Goal: Check status: Check status

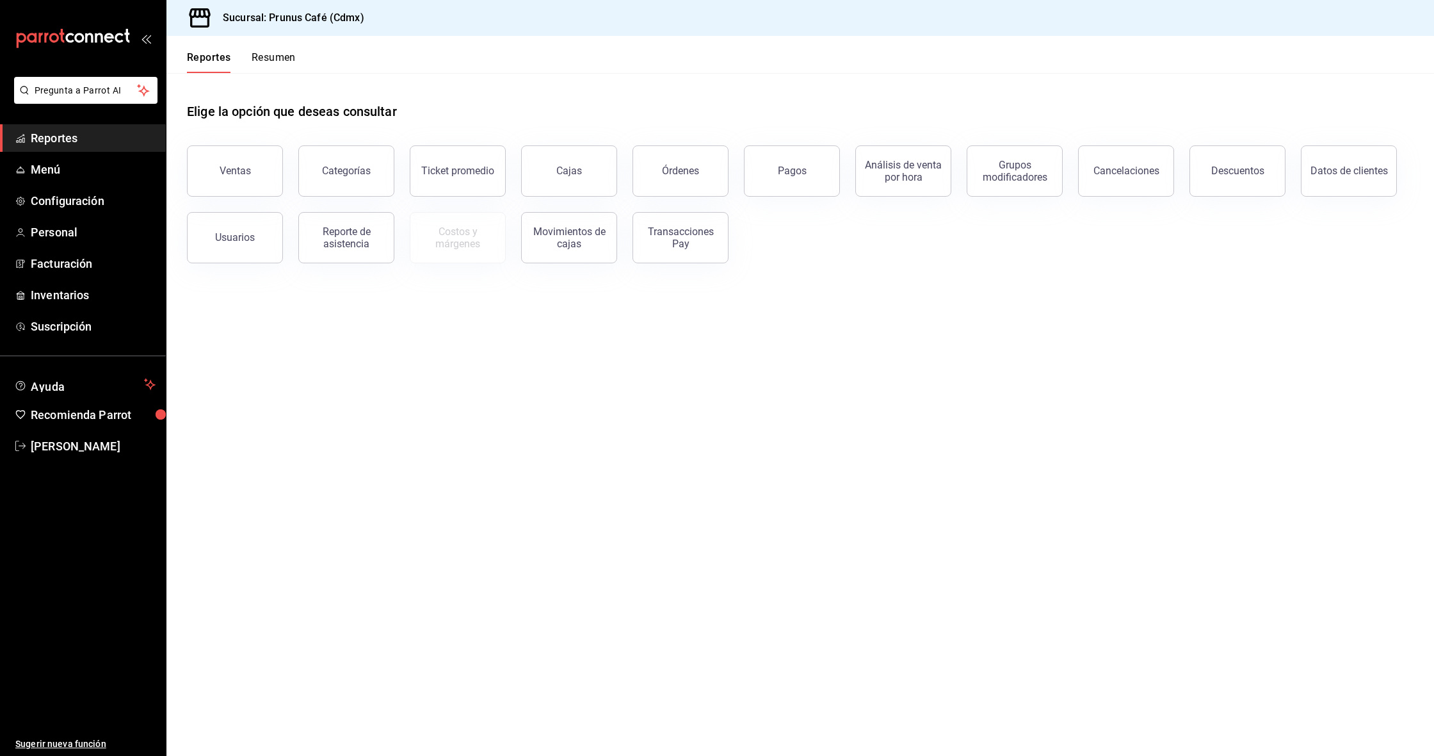
click at [282, 59] on button "Resumen" at bounding box center [274, 62] width 44 height 22
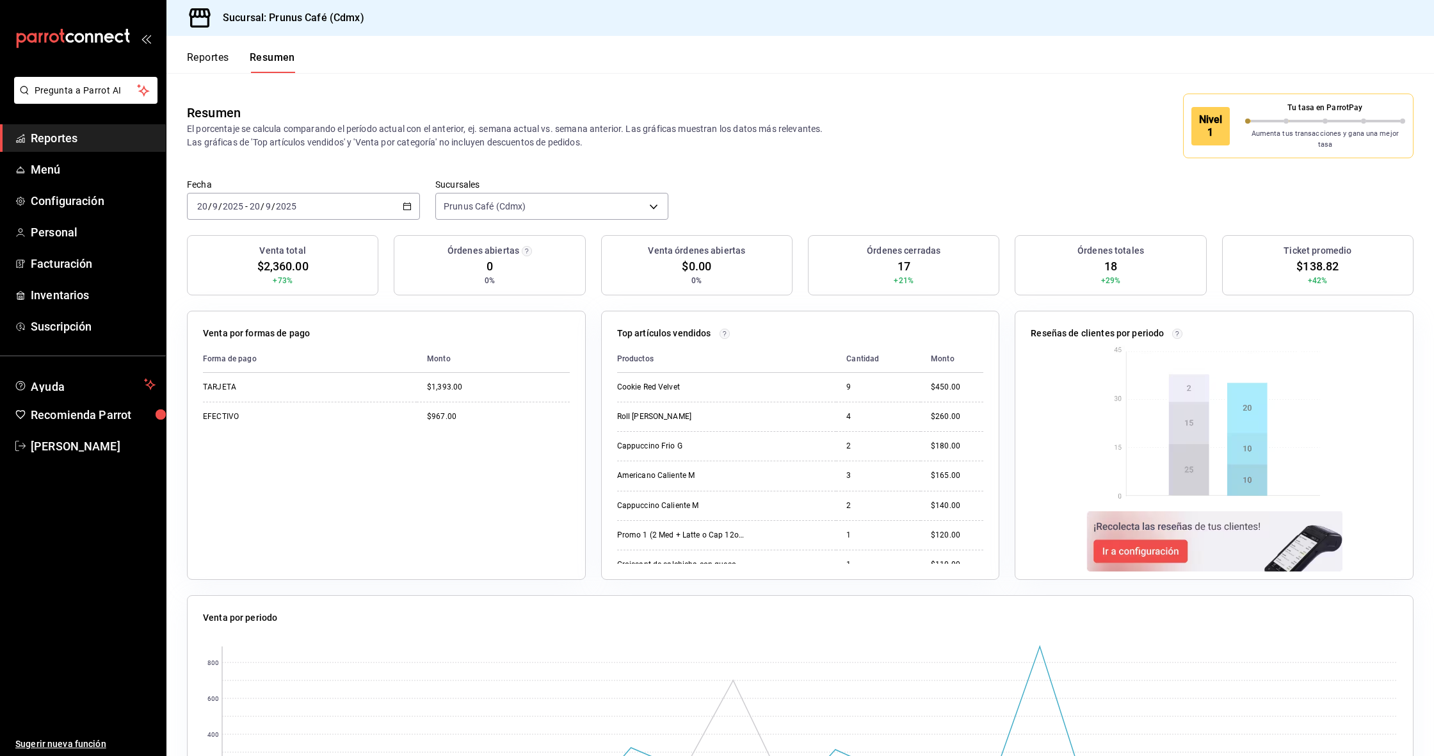
click at [325, 195] on div "[DATE] [DATE] - [DATE] [DATE]" at bounding box center [303, 206] width 233 height 27
click at [267, 296] on span "Semana actual" at bounding box center [247, 302] width 99 height 13
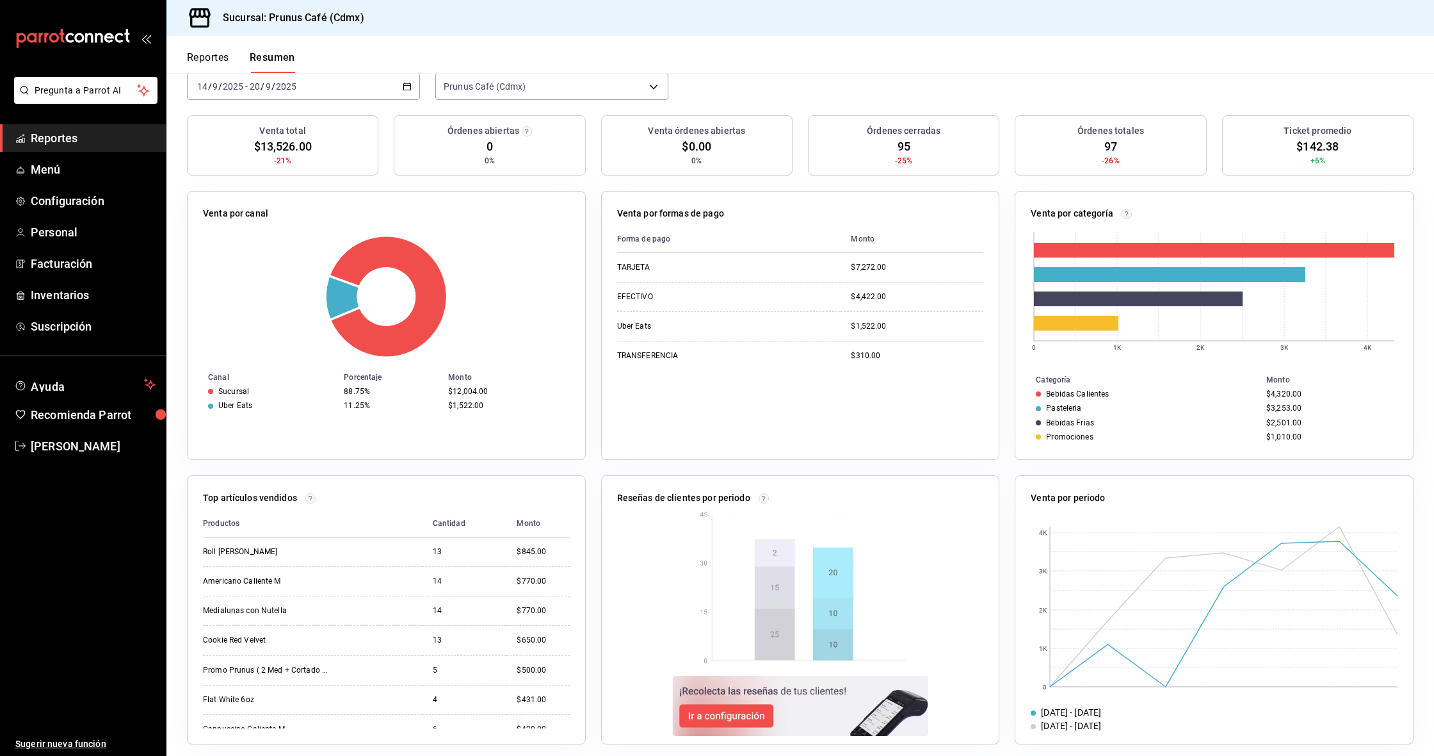
scroll to position [119, 0]
click at [118, 138] on span "Reportes" at bounding box center [93, 137] width 125 height 17
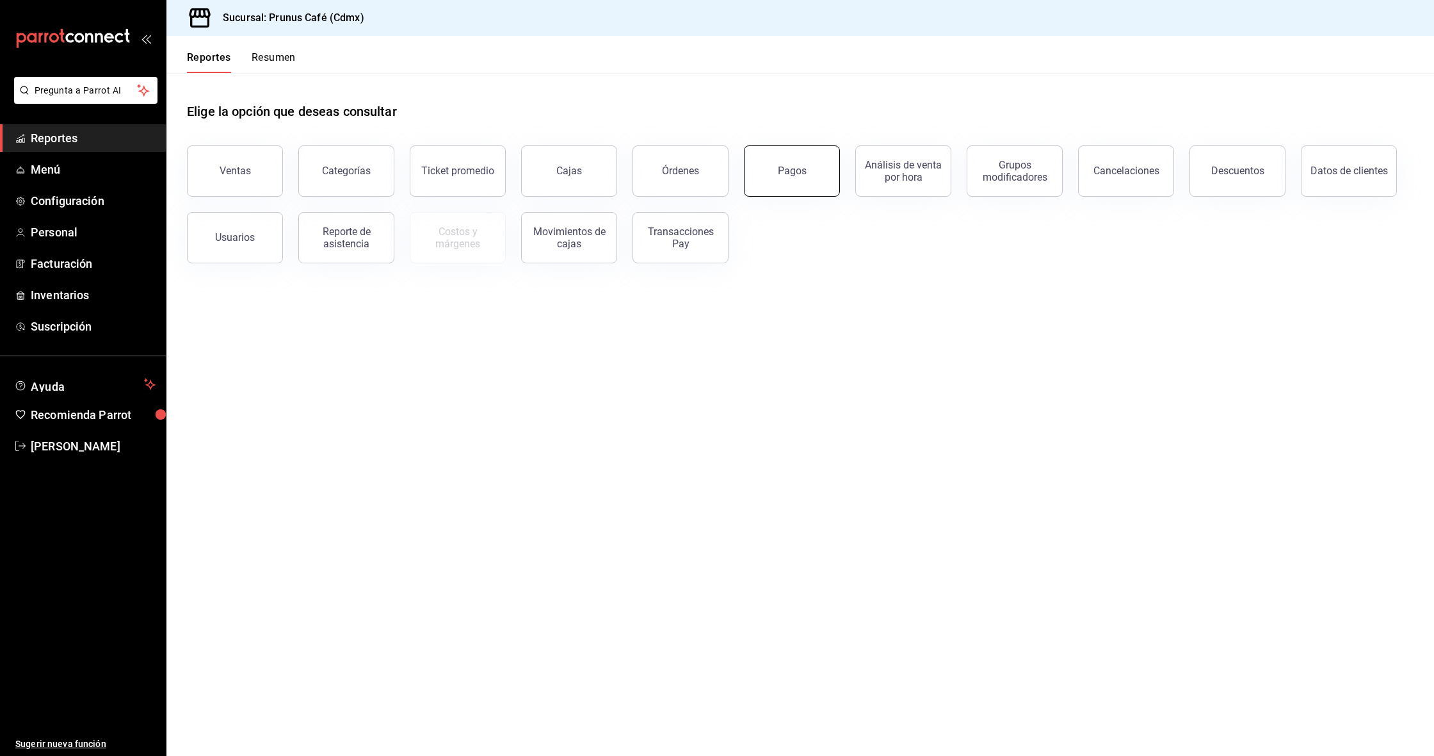
click at [797, 164] on button "Pagos" at bounding box center [792, 170] width 96 height 51
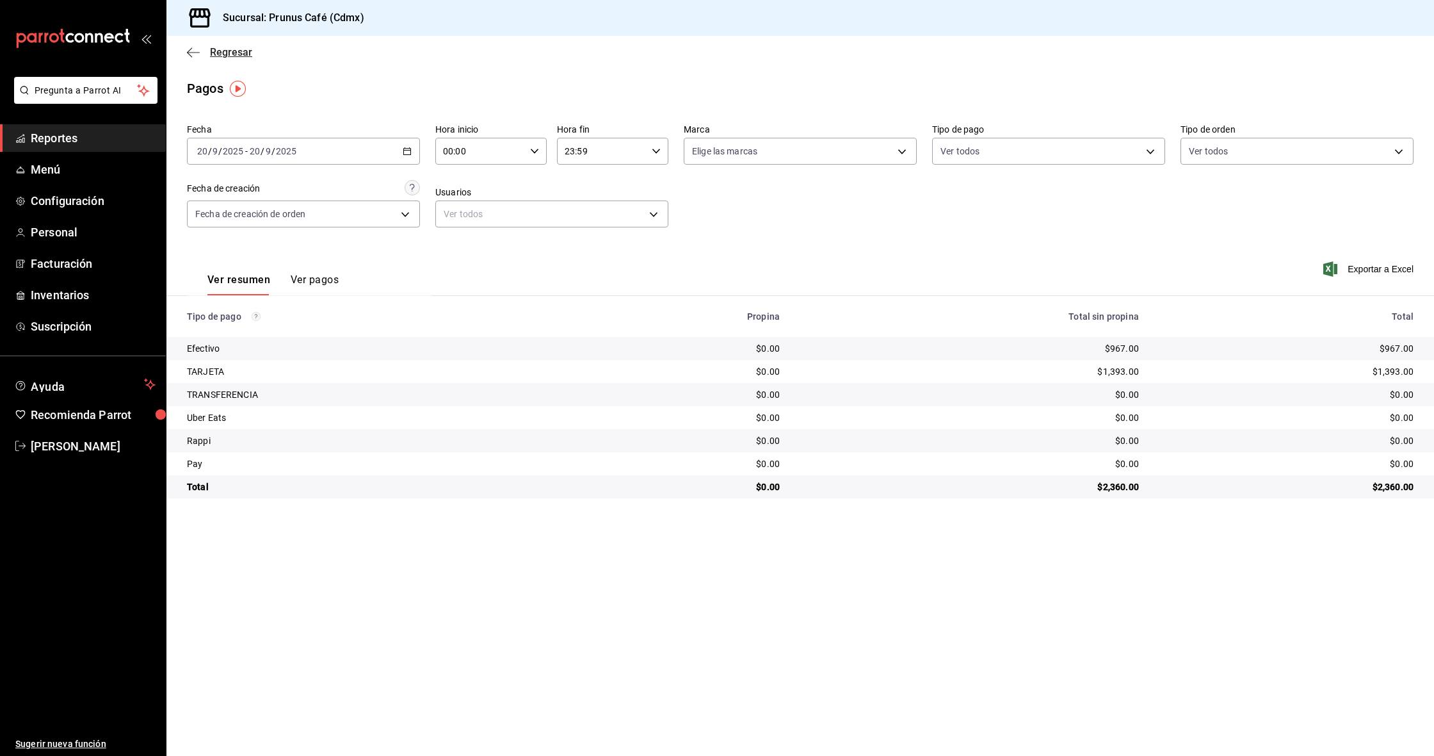
click at [200, 54] on span "Regresar" at bounding box center [219, 52] width 65 height 12
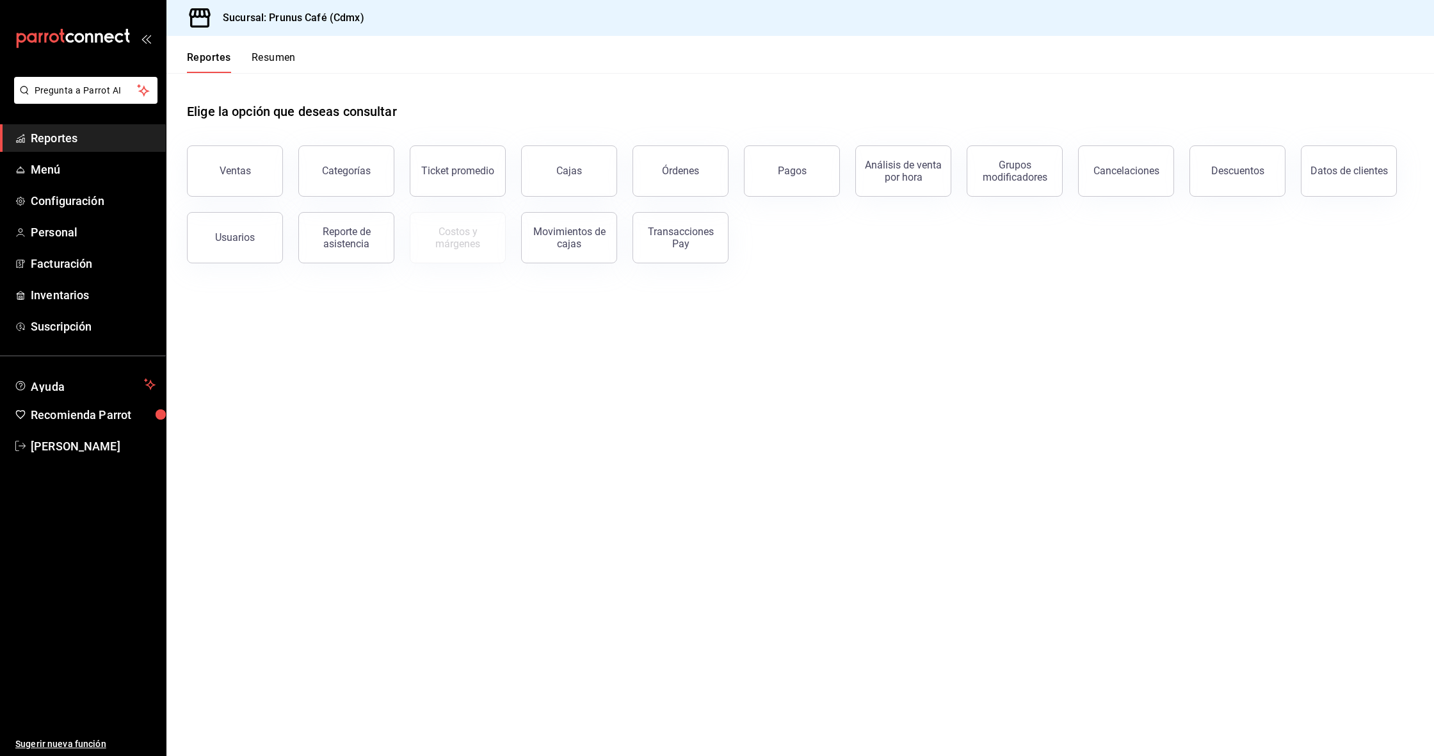
click at [284, 63] on button "Resumen" at bounding box center [274, 62] width 44 height 22
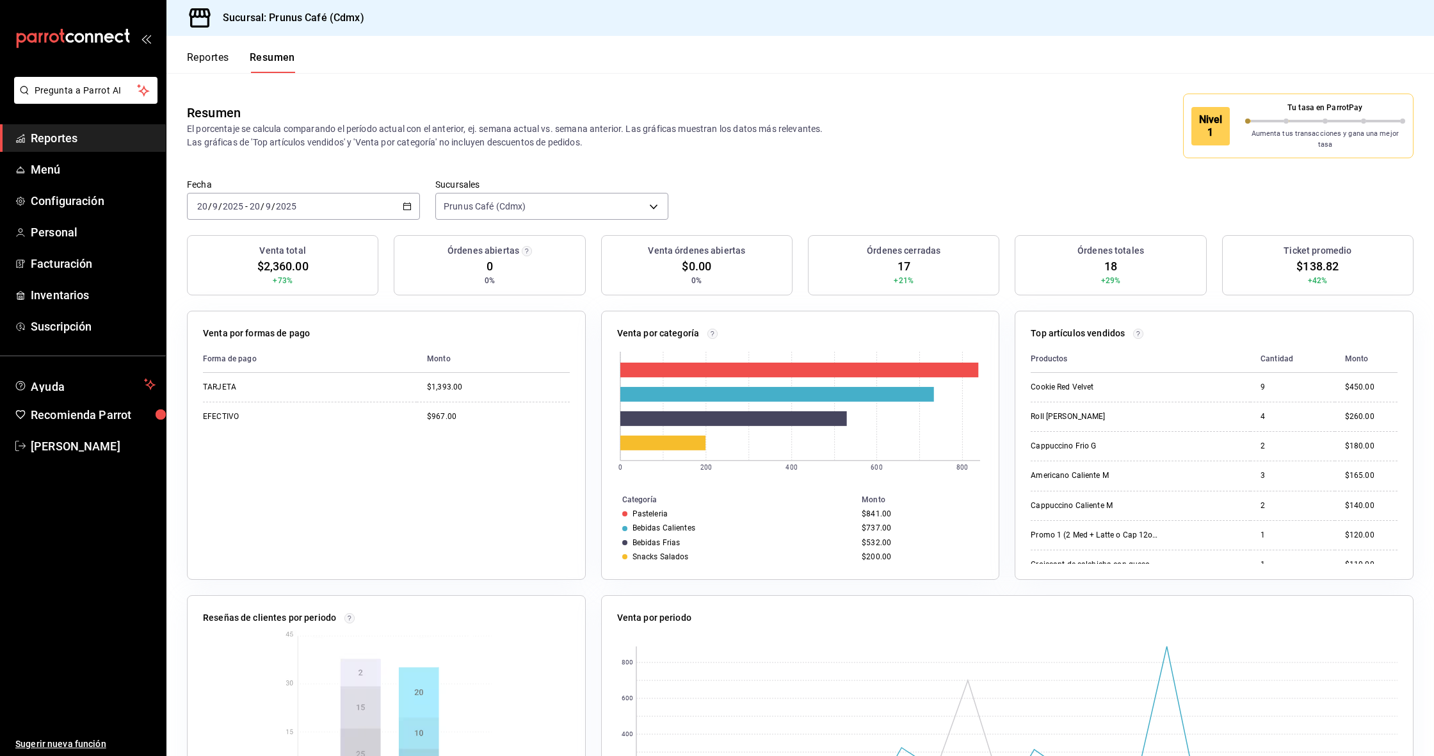
click at [323, 196] on div "[DATE] [DATE] - [DATE] [DATE]" at bounding box center [303, 206] width 233 height 27
click at [229, 326] on span "Mes actual" at bounding box center [247, 331] width 99 height 13
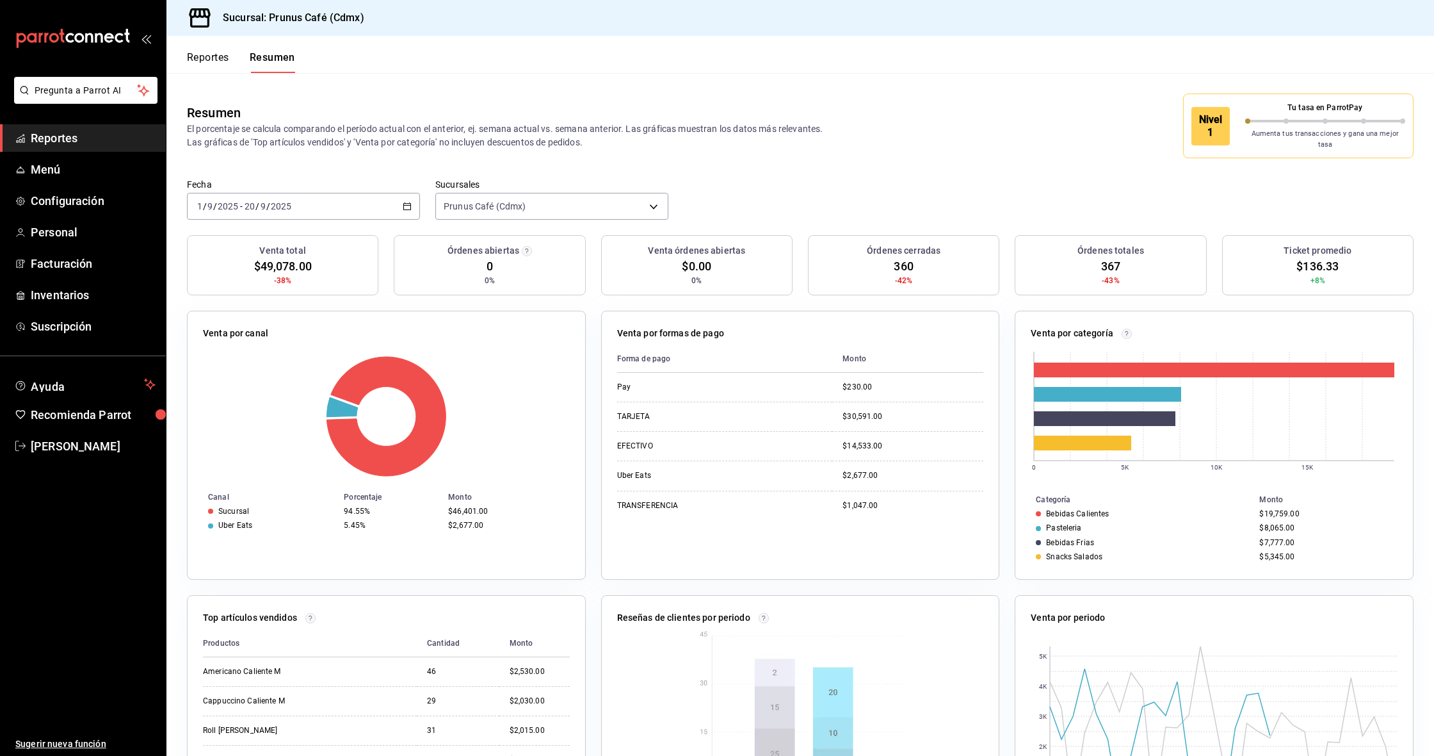
click at [407, 203] on \(Stroke\) "button" at bounding box center [407, 206] width 8 height 7
click at [275, 385] on span "Rango de fechas" at bounding box center [247, 388] width 99 height 13
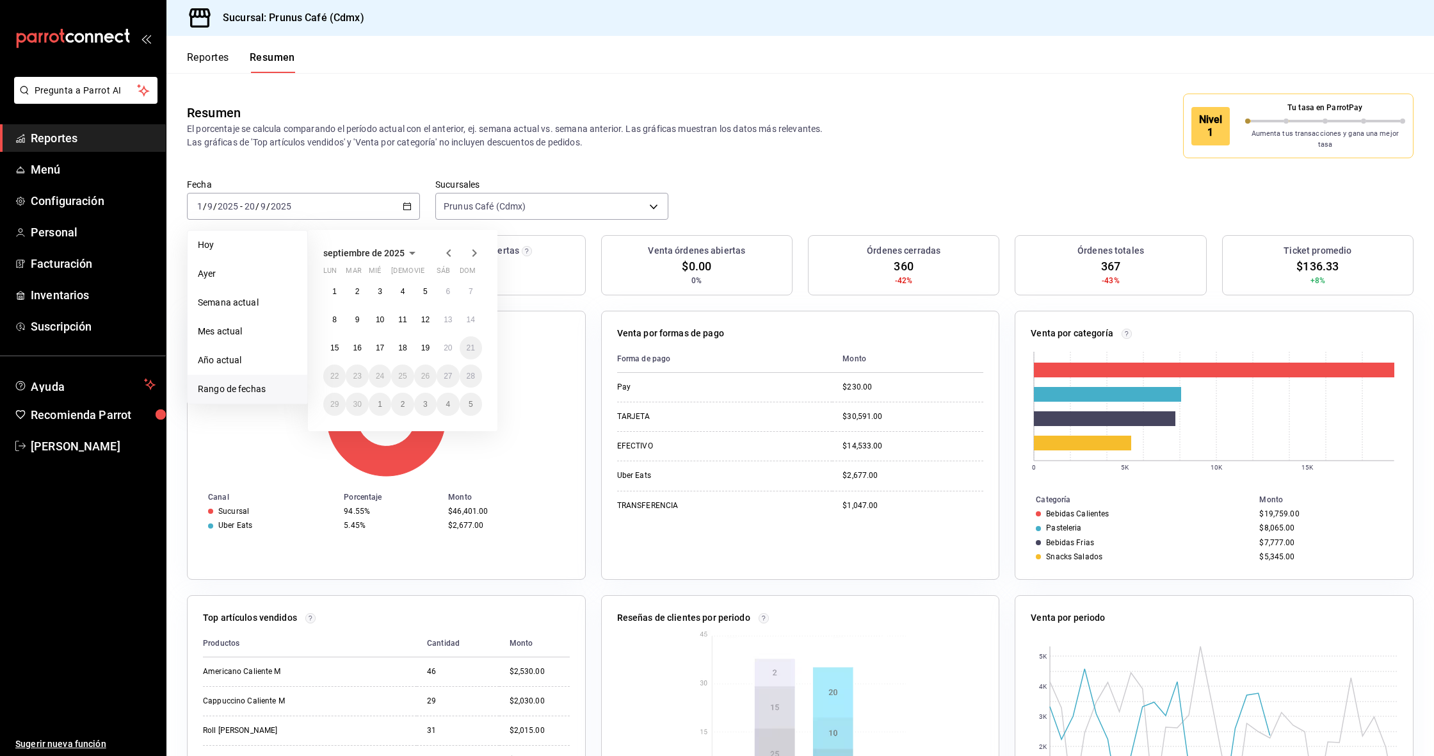
click at [449, 245] on icon "button" at bounding box center [448, 252] width 15 height 15
click at [423, 285] on button "1" at bounding box center [425, 291] width 22 height 23
click at [380, 371] on button "20" at bounding box center [380, 375] width 22 height 23
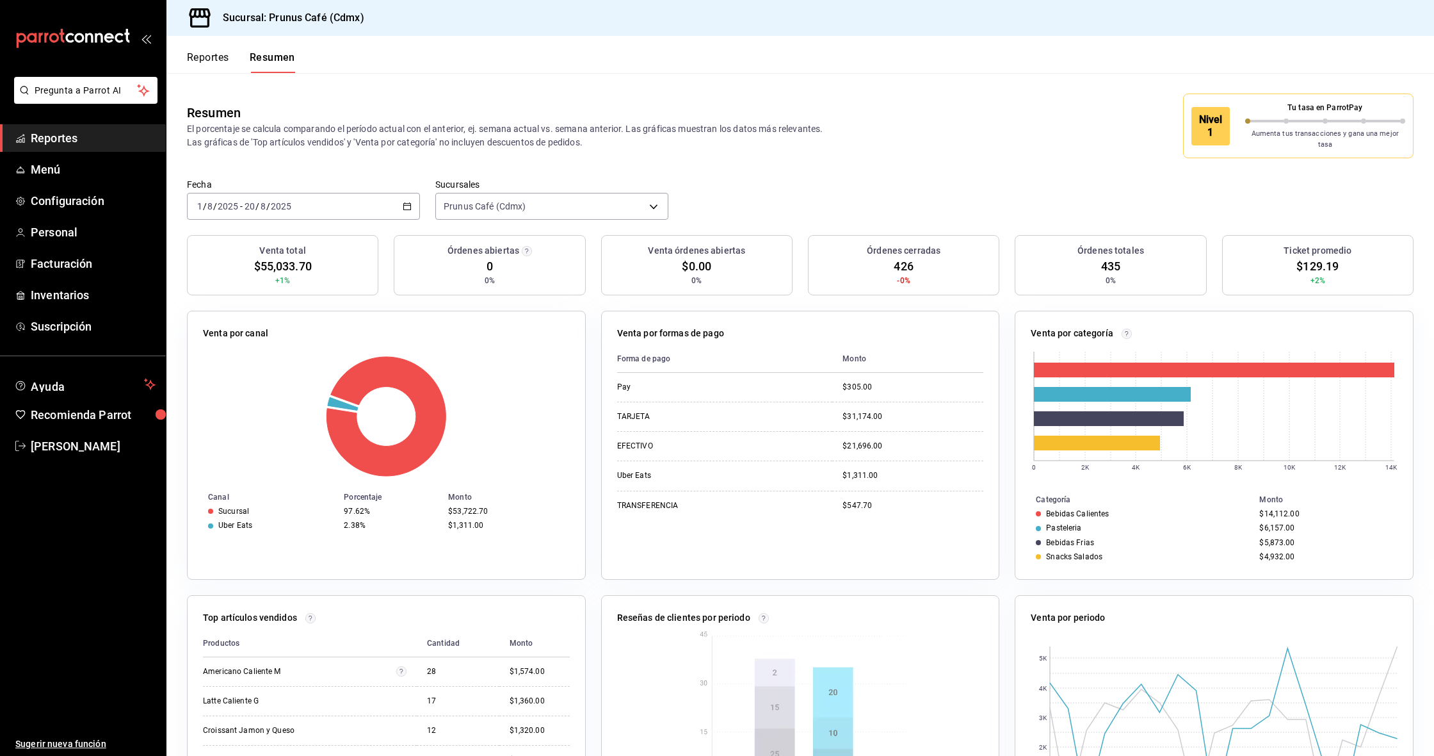
click at [402, 193] on div "[DATE] [DATE] - [DATE] [DATE]" at bounding box center [303, 206] width 233 height 27
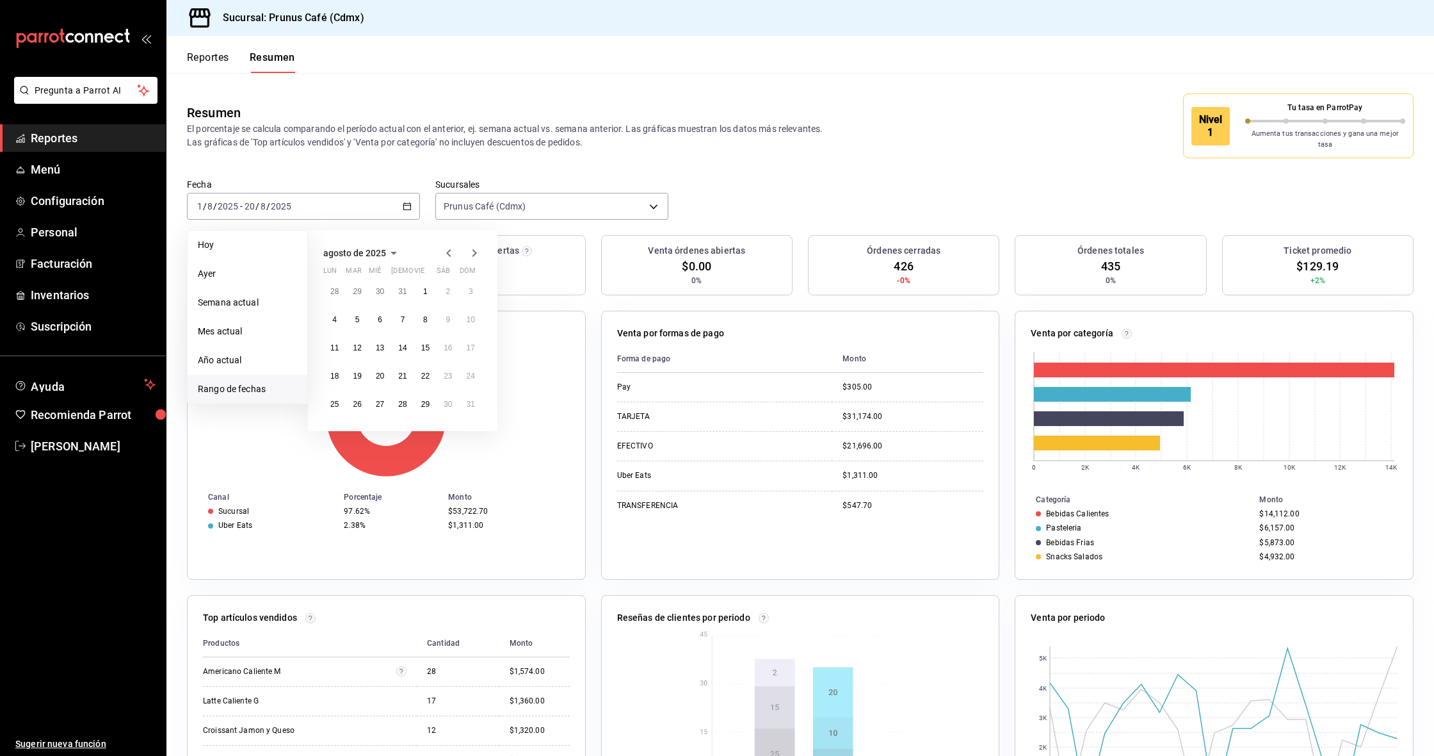
click at [450, 245] on icon "button" at bounding box center [448, 252] width 15 height 15
click at [359, 287] on abbr "1" at bounding box center [357, 291] width 4 height 9
click at [473, 343] on abbr "20" at bounding box center [471, 347] width 8 height 9
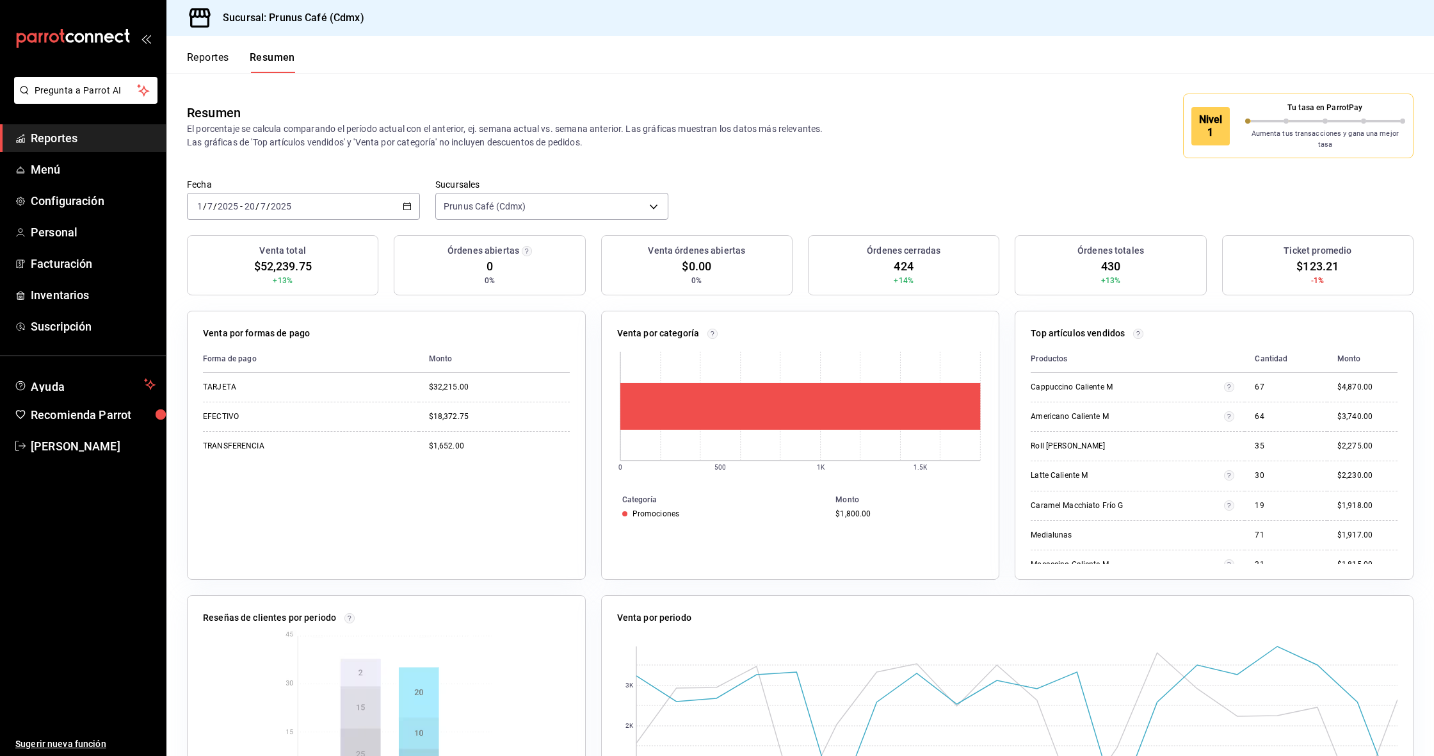
click at [398, 193] on div "[DATE] [DATE] - [DATE] [DATE]" at bounding box center [303, 206] width 233 height 27
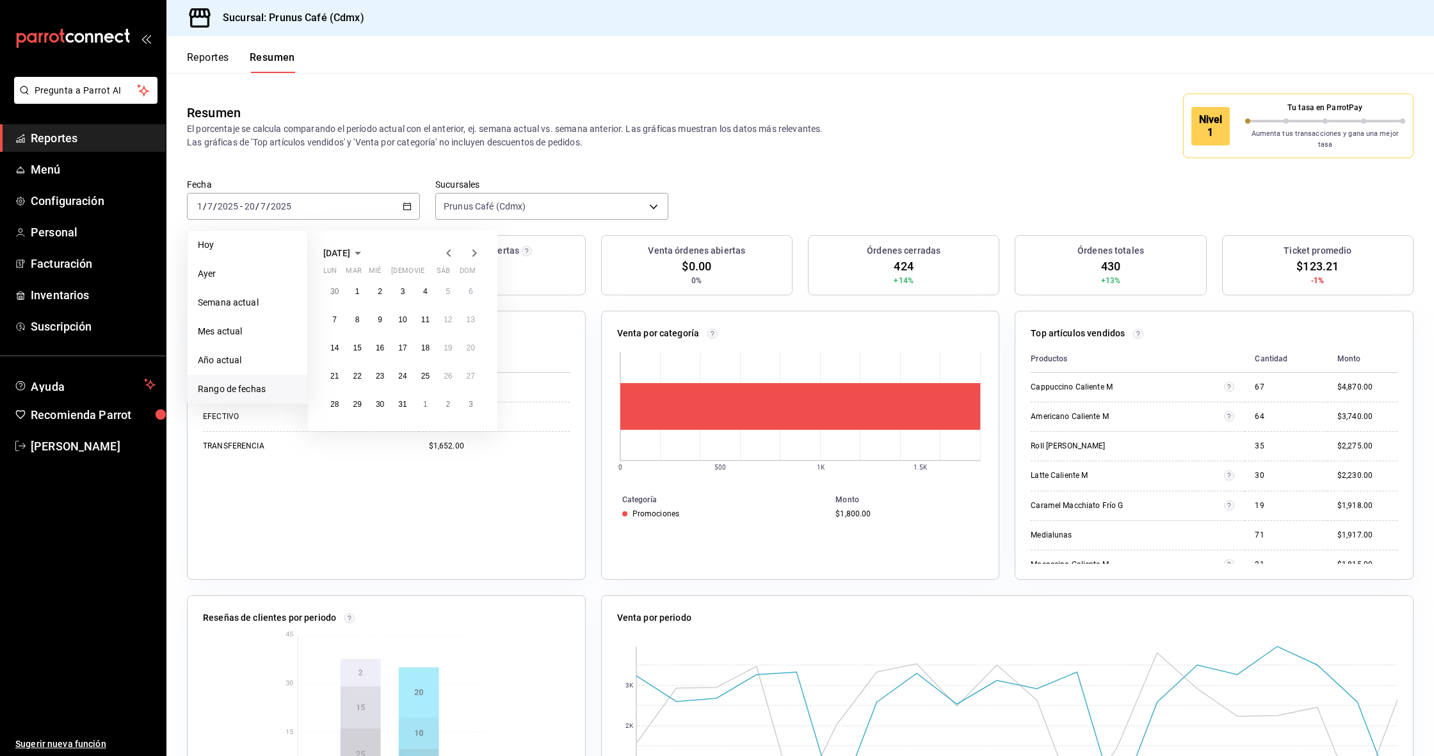
click at [457, 245] on div at bounding box center [461, 252] width 41 height 15
click at [450, 245] on icon "button" at bounding box center [448, 252] width 15 height 15
click at [467, 282] on button "1" at bounding box center [471, 291] width 22 height 23
click at [421, 364] on button "20" at bounding box center [425, 375] width 22 height 23
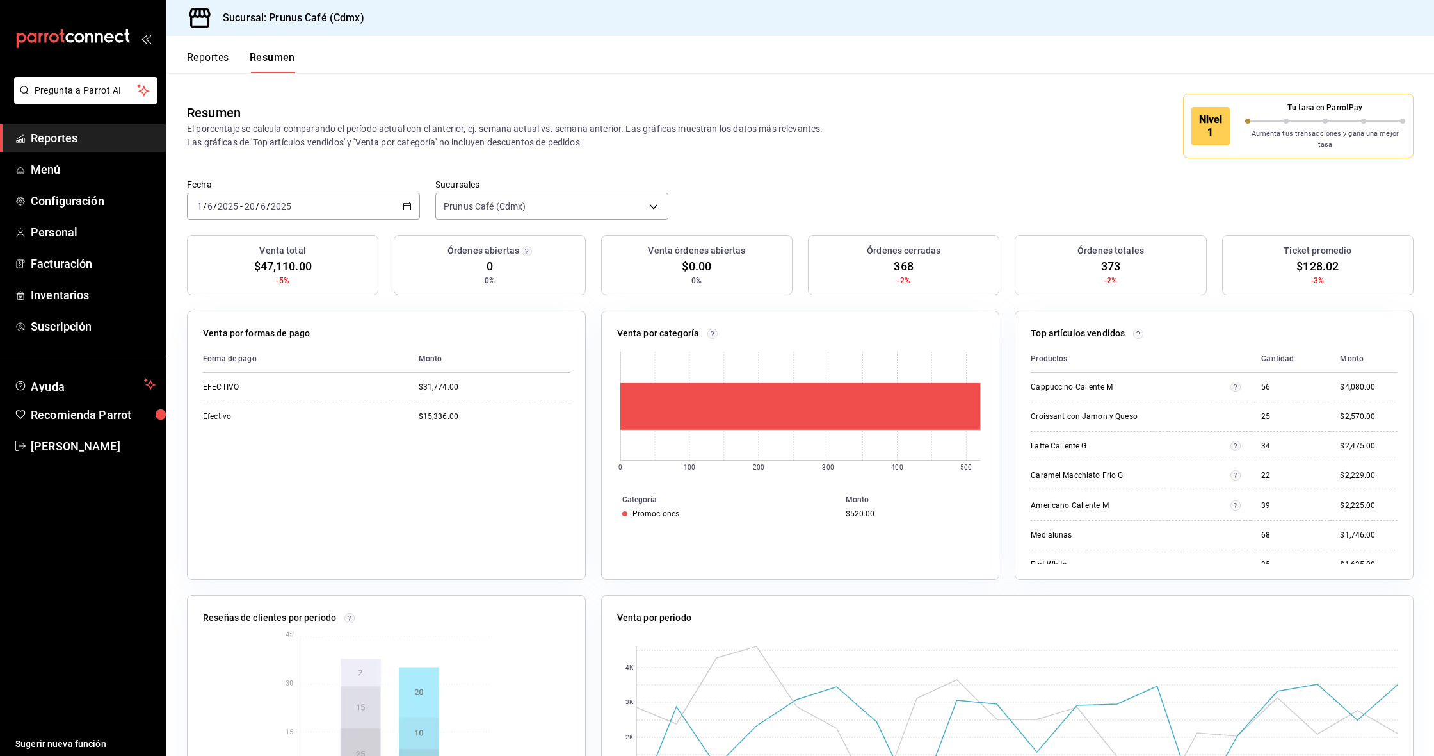
click at [400, 197] on div "[DATE] [DATE] - [DATE] [DATE]" at bounding box center [303, 206] width 233 height 27
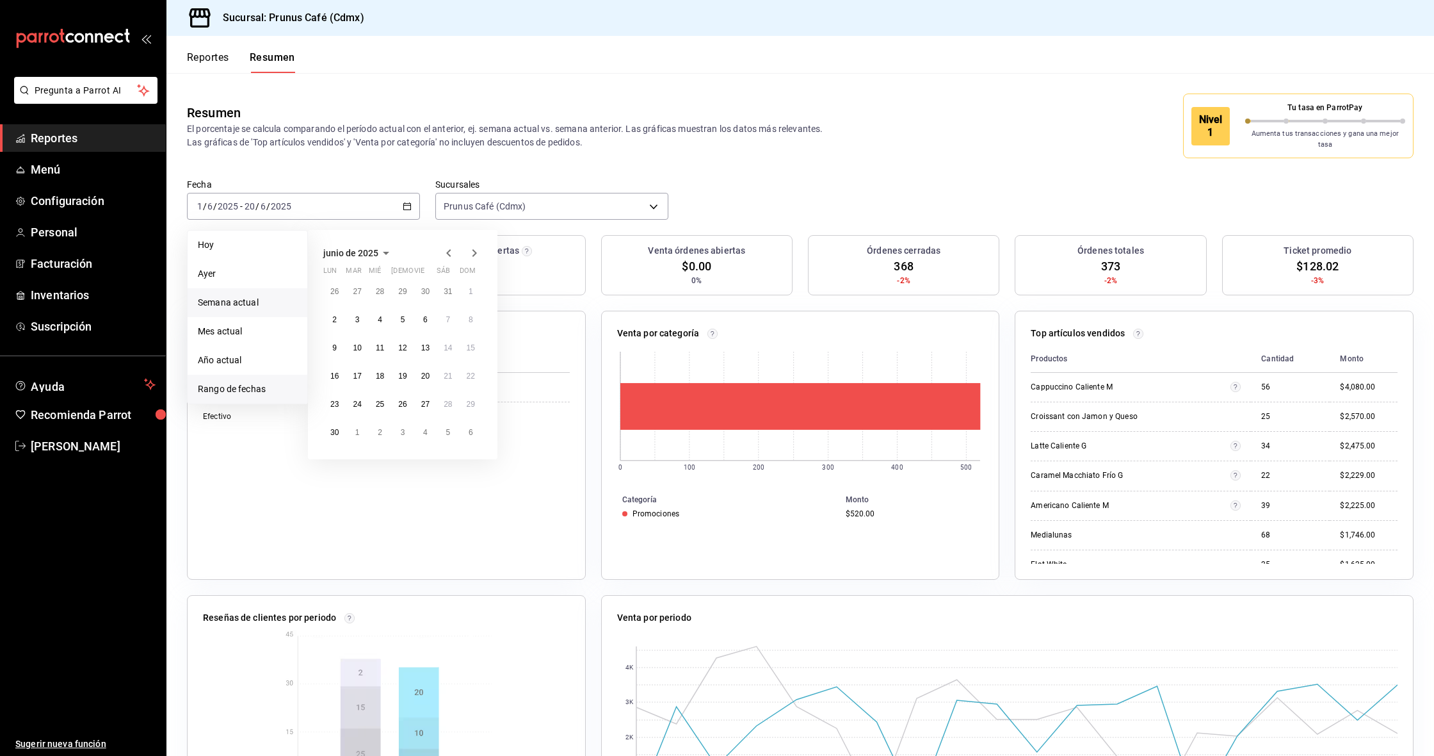
click at [209, 296] on span "Semana actual" at bounding box center [247, 302] width 99 height 13
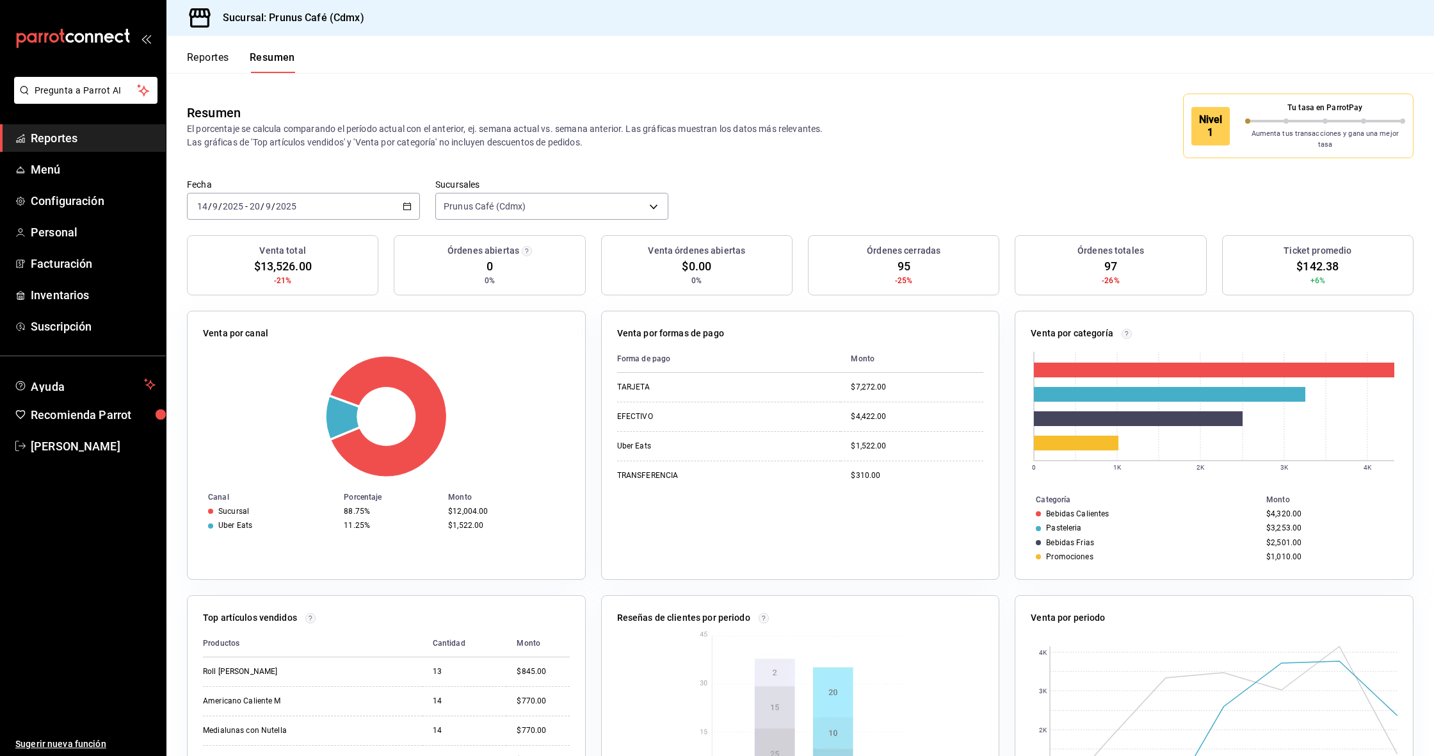
click at [391, 197] on div "[DATE] [DATE] - [DATE] [DATE]" at bounding box center [303, 206] width 233 height 27
